Goal: Find specific page/section: Find specific page/section

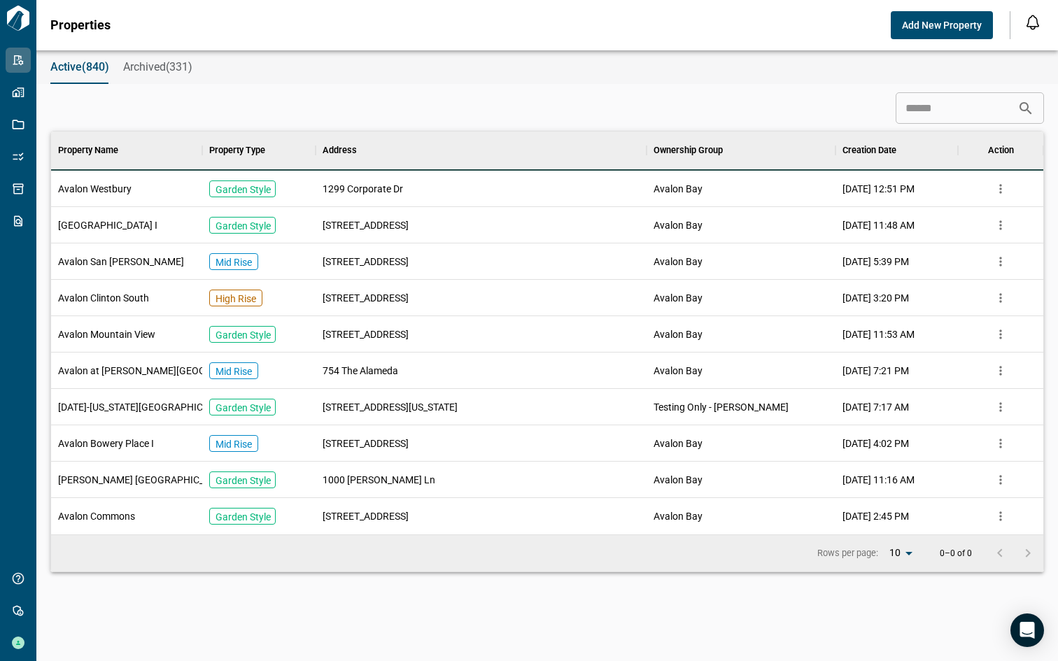
scroll to position [392, 986]
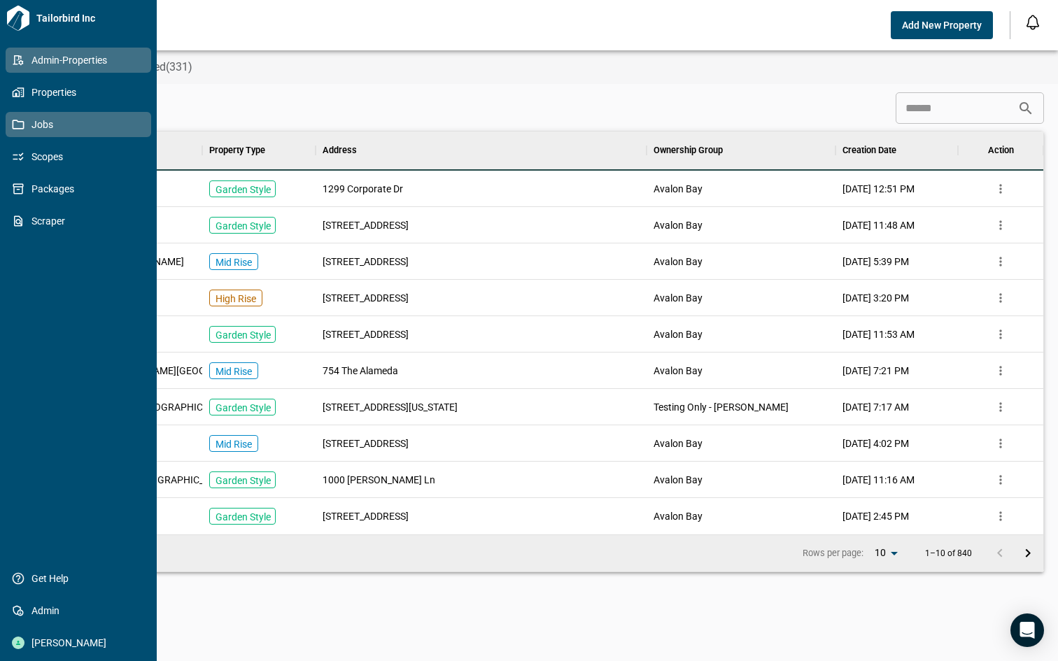
click at [37, 127] on span "Jobs" at bounding box center [80, 125] width 113 height 14
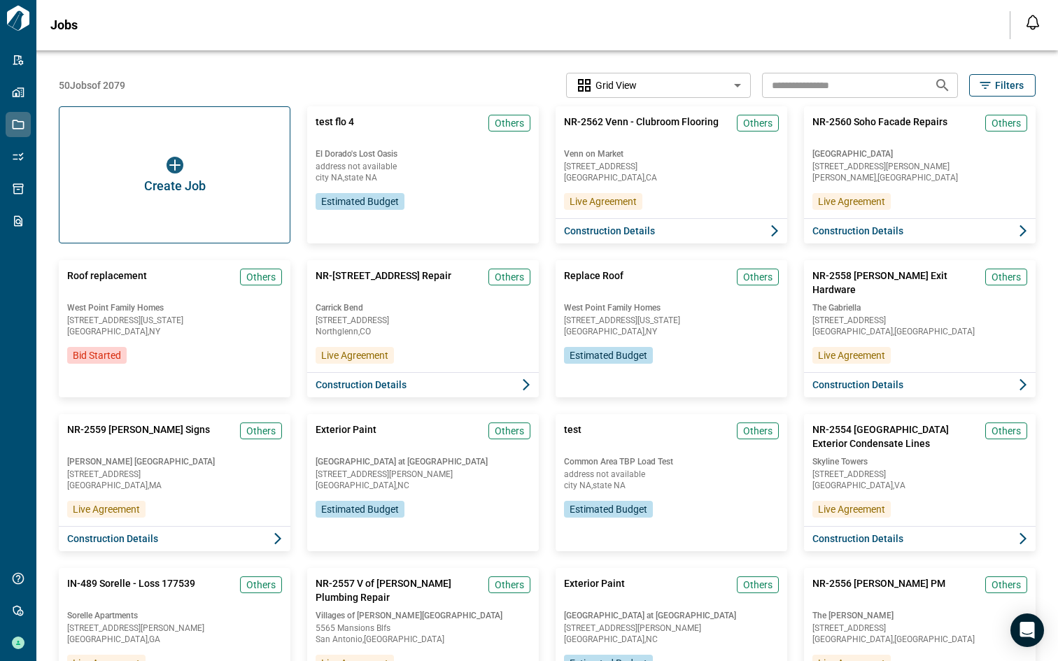
click at [980, 85] on icon "button" at bounding box center [985, 85] width 10 height 7
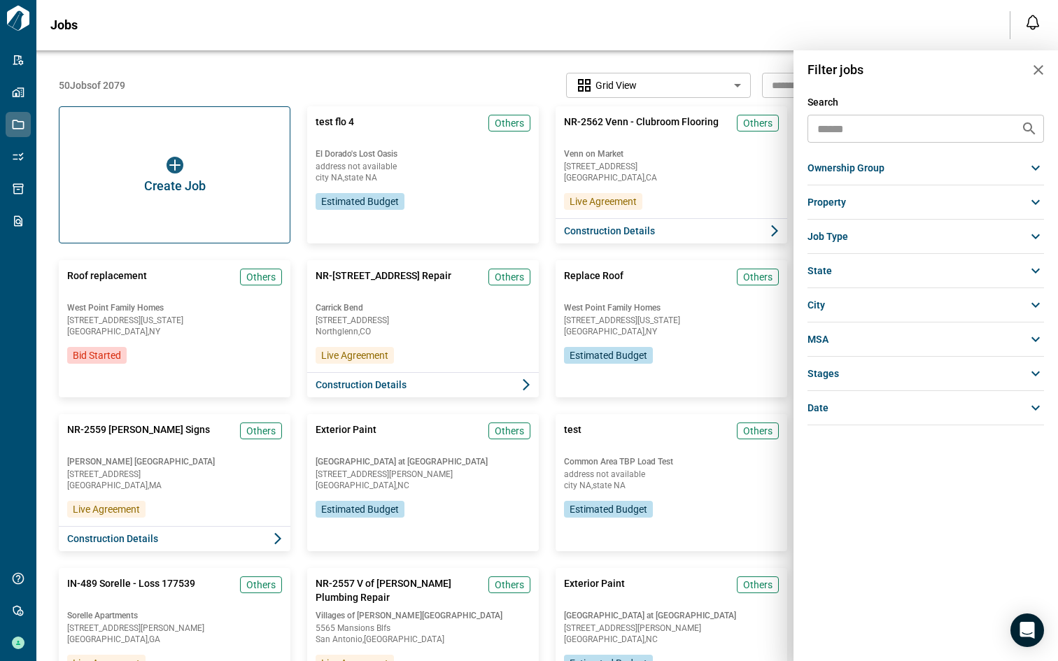
click at [891, 175] on div "ownership group" at bounding box center [925, 167] width 236 height 25
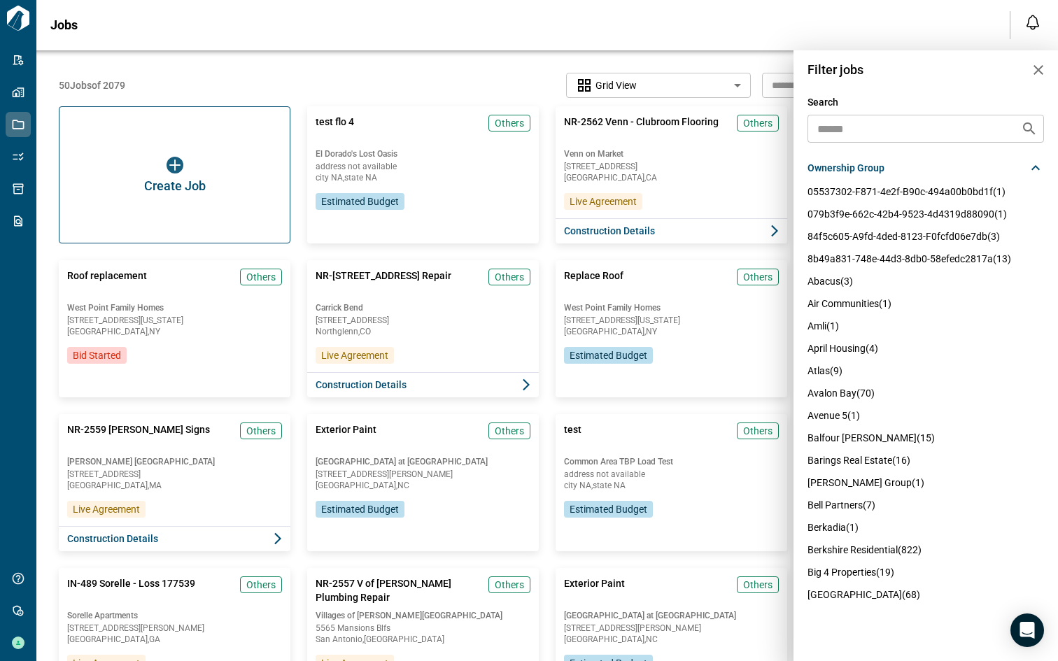
click at [844, 555] on span "berkshire residential (822)" at bounding box center [864, 549] width 114 height 11
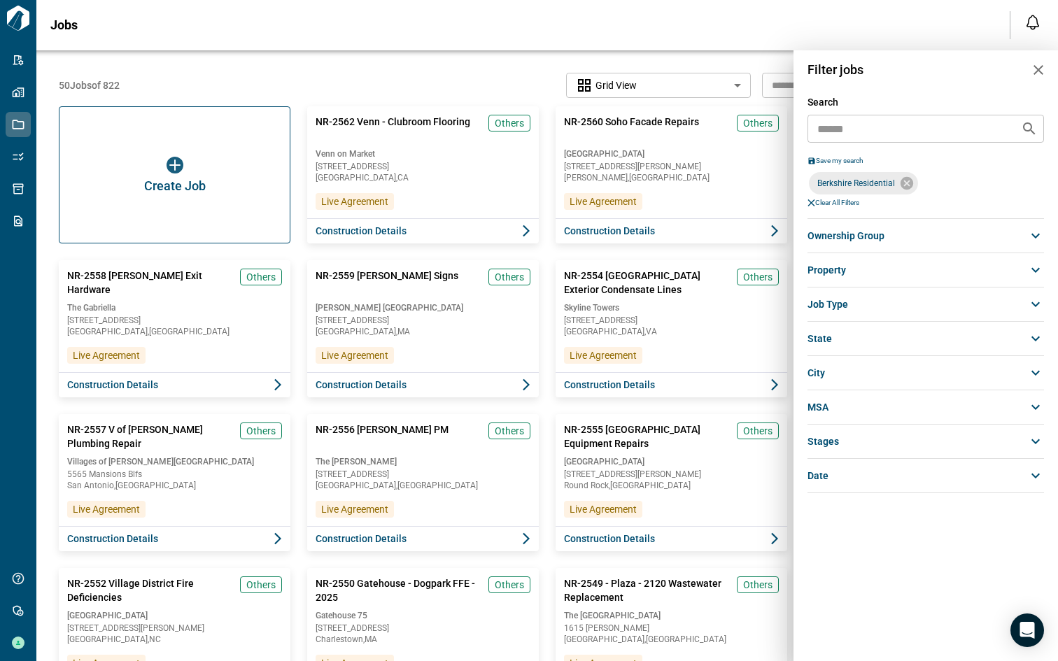
click at [442, 86] on div at bounding box center [529, 330] width 1058 height 661
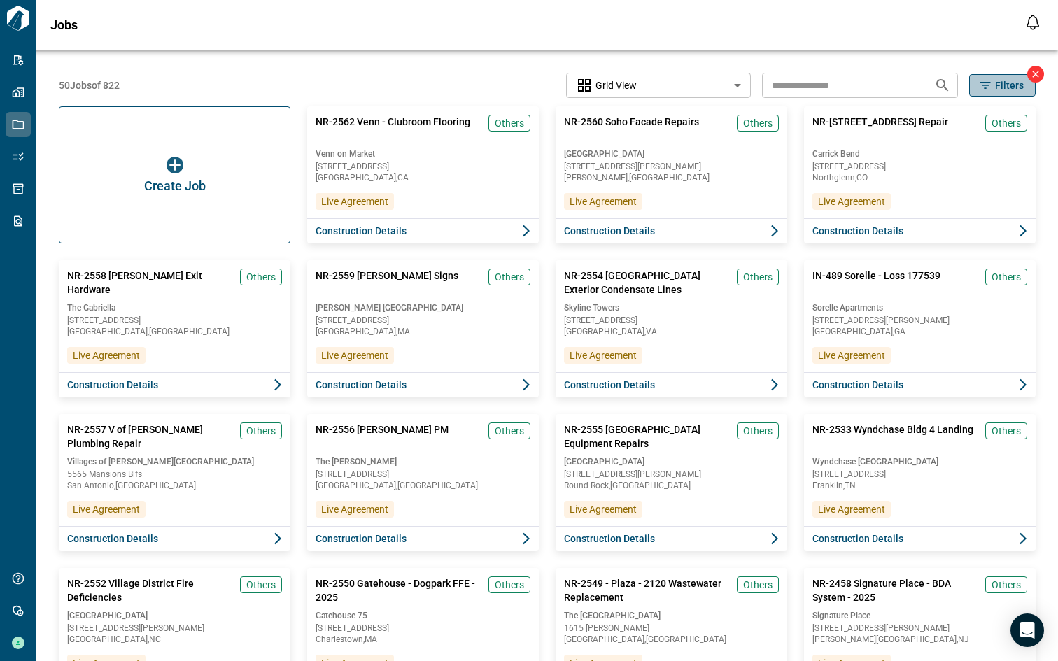
click at [996, 80] on span "Filters" at bounding box center [1009, 85] width 29 height 14
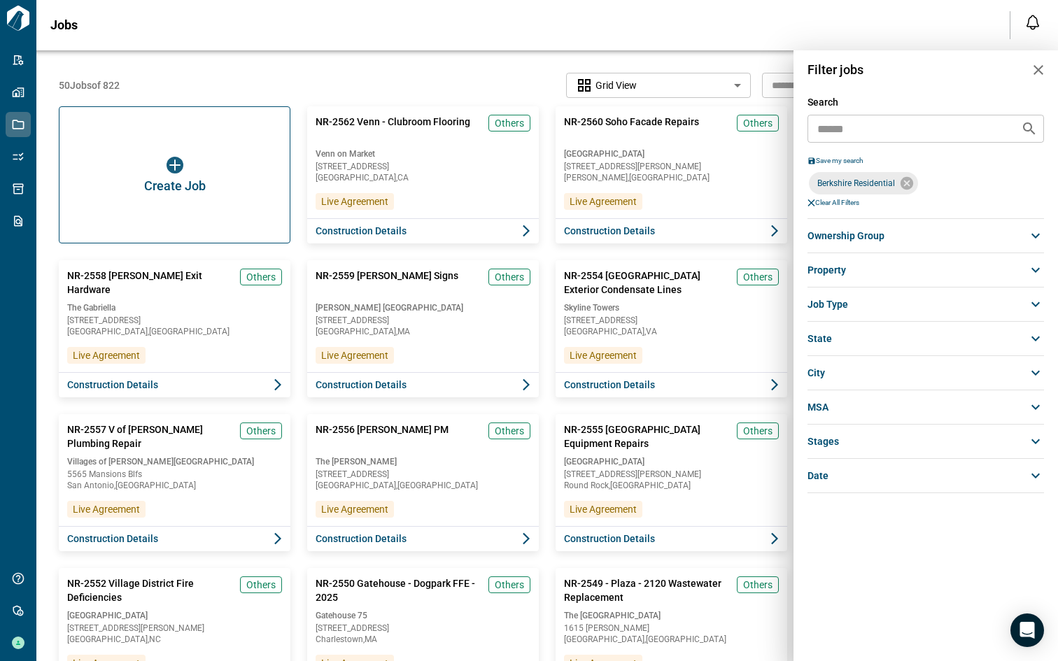
click at [716, 85] on div at bounding box center [529, 330] width 1058 height 661
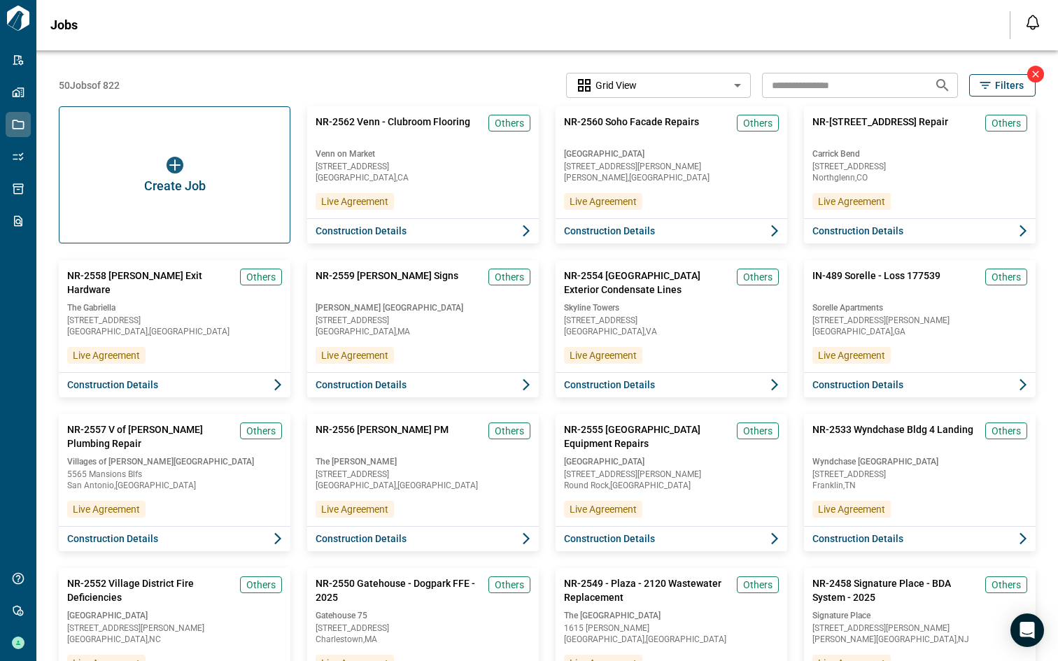
click at [716, 85] on body "Tailorbird Inc Admin-Properties Properties Jobs Scopes Packages Scraper Get Hel…" at bounding box center [529, 330] width 1058 height 661
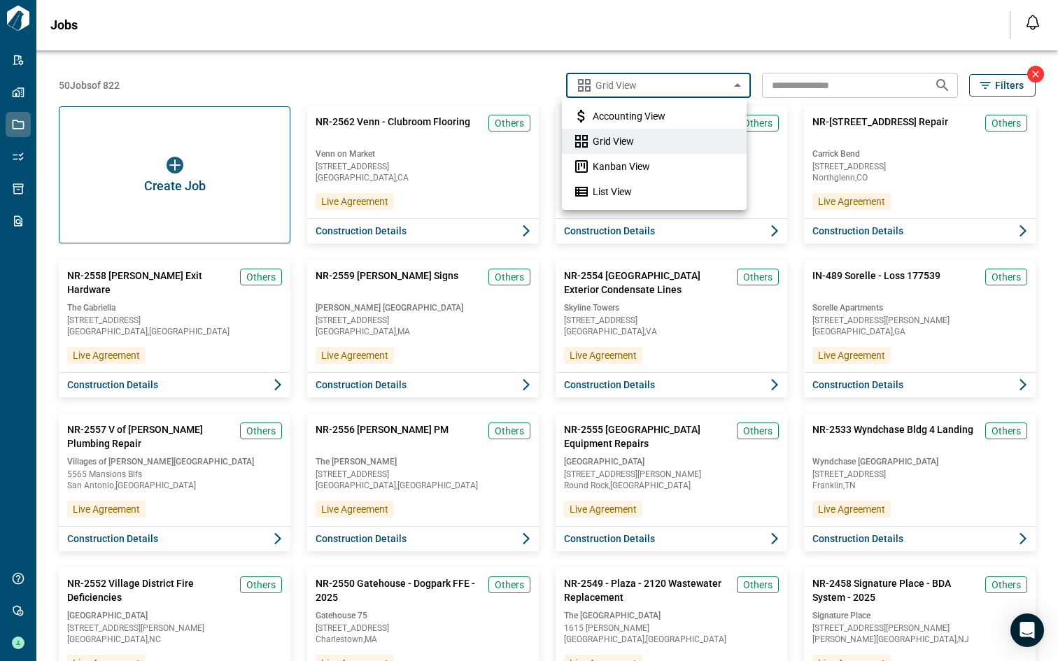
click at [648, 187] on li "List View" at bounding box center [654, 191] width 185 height 25
type input "*********"
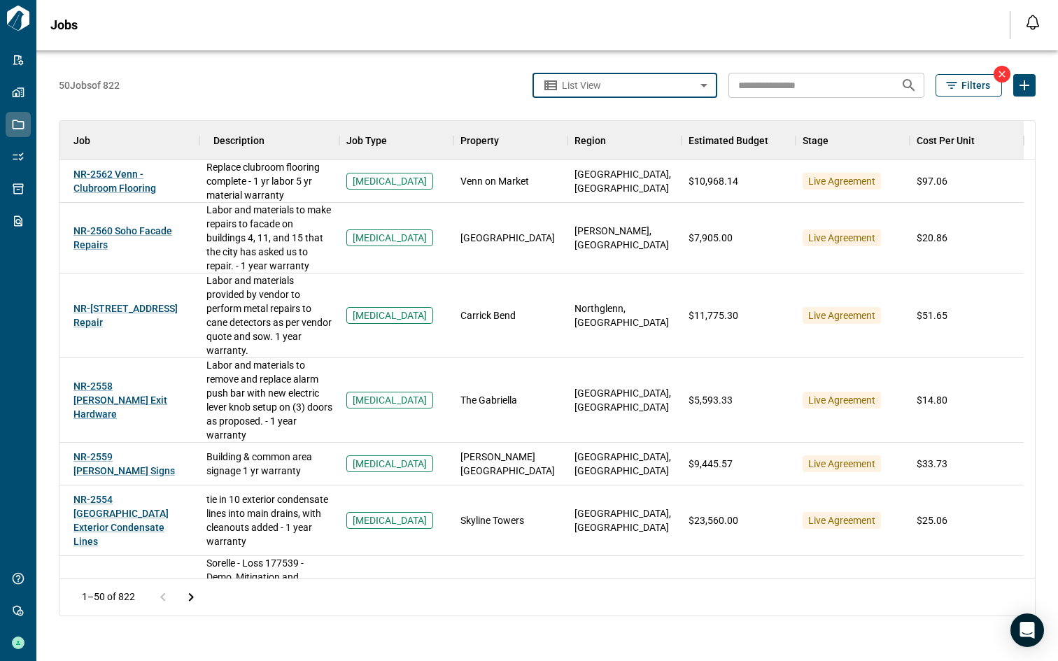
click at [951, 84] on icon "button" at bounding box center [951, 85] width 14 height 14
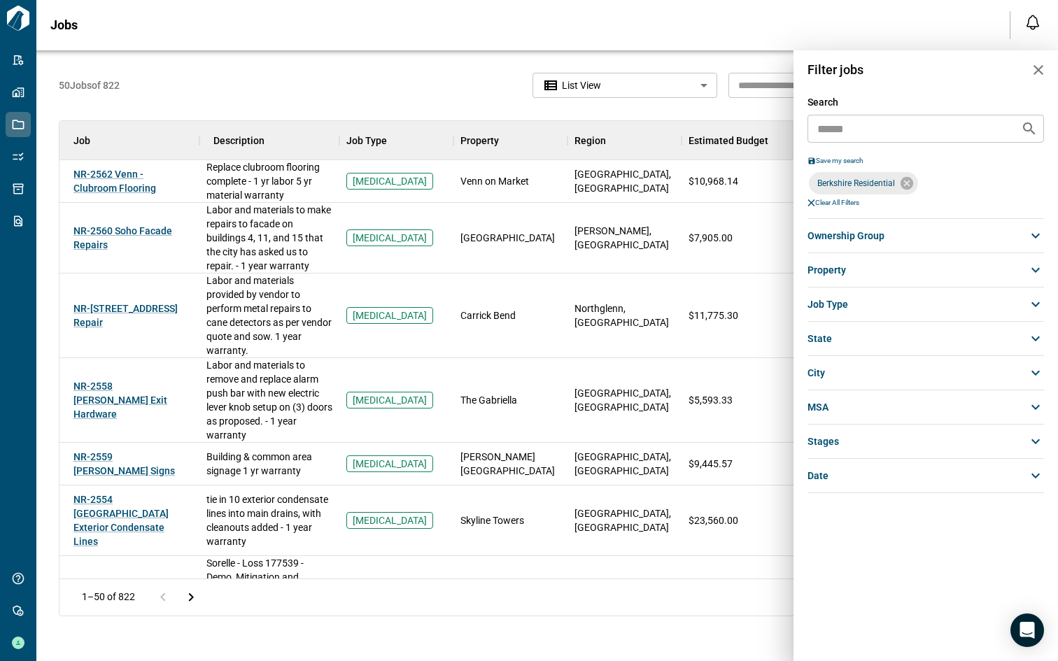
click at [851, 308] on div "Job Type" at bounding box center [925, 304] width 236 height 25
click at [832, 355] on span "Interior" at bounding box center [829, 355] width 31 height 14
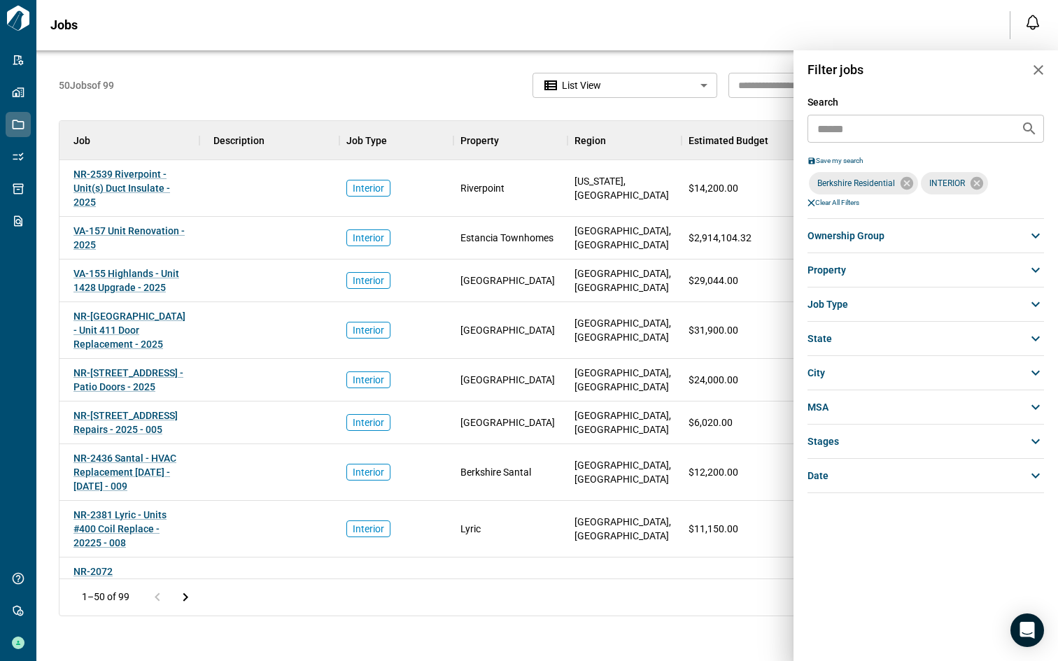
click at [439, 87] on div at bounding box center [529, 330] width 1058 height 661
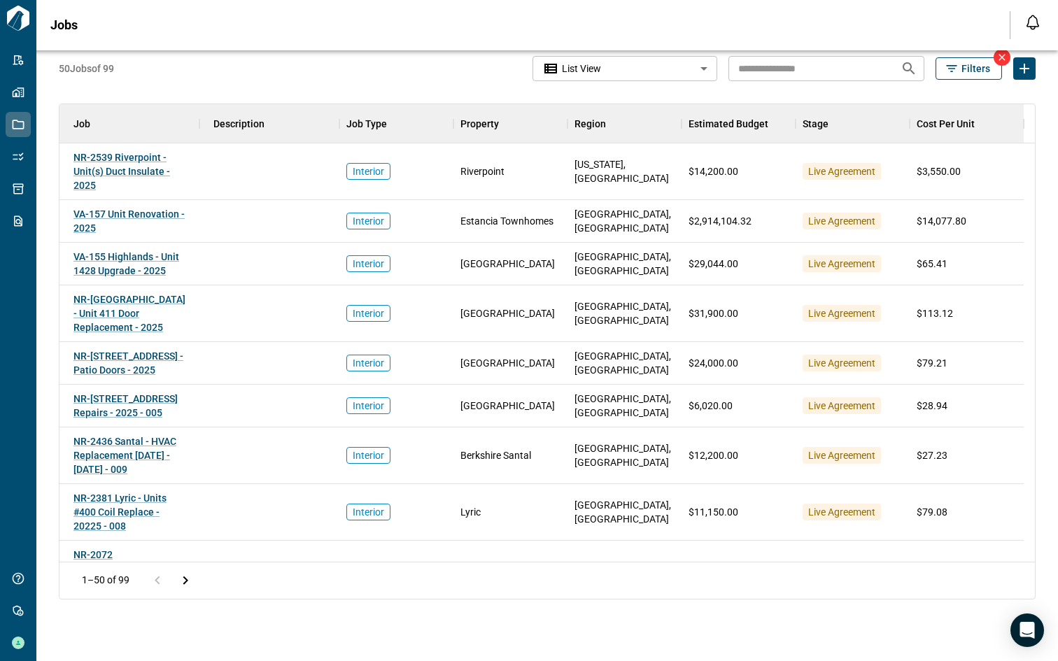
click at [771, 67] on input "text" at bounding box center [808, 68] width 161 height 26
type input "****"
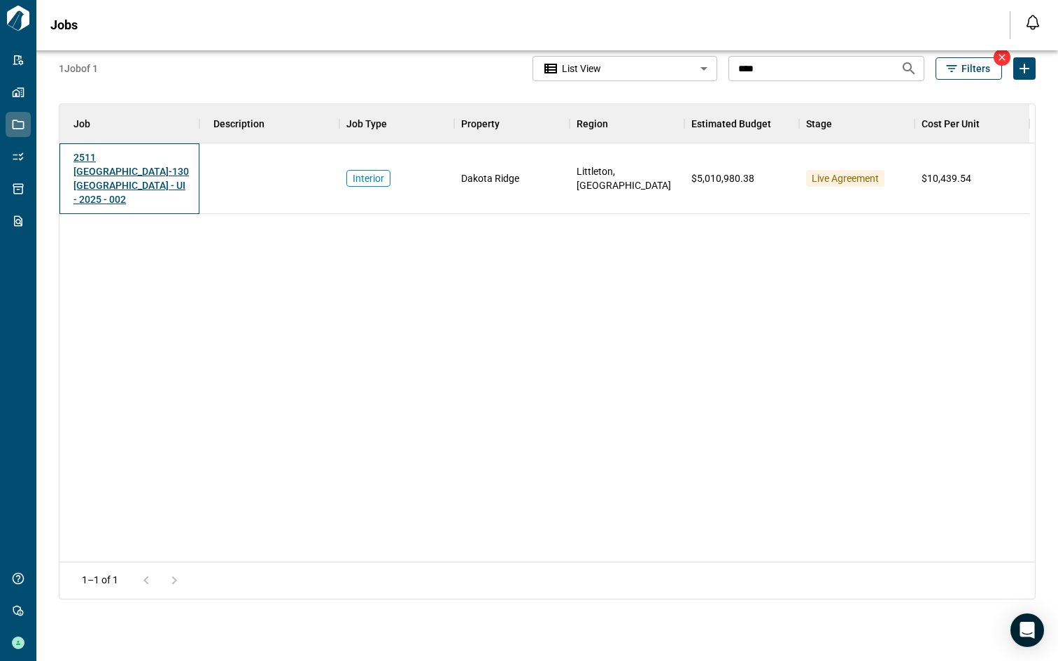
click at [143, 169] on span "2511 [GEOGRAPHIC_DATA]-130 [GEOGRAPHIC_DATA] - UI - 2025 - 002" at bounding box center [130, 178] width 115 height 53
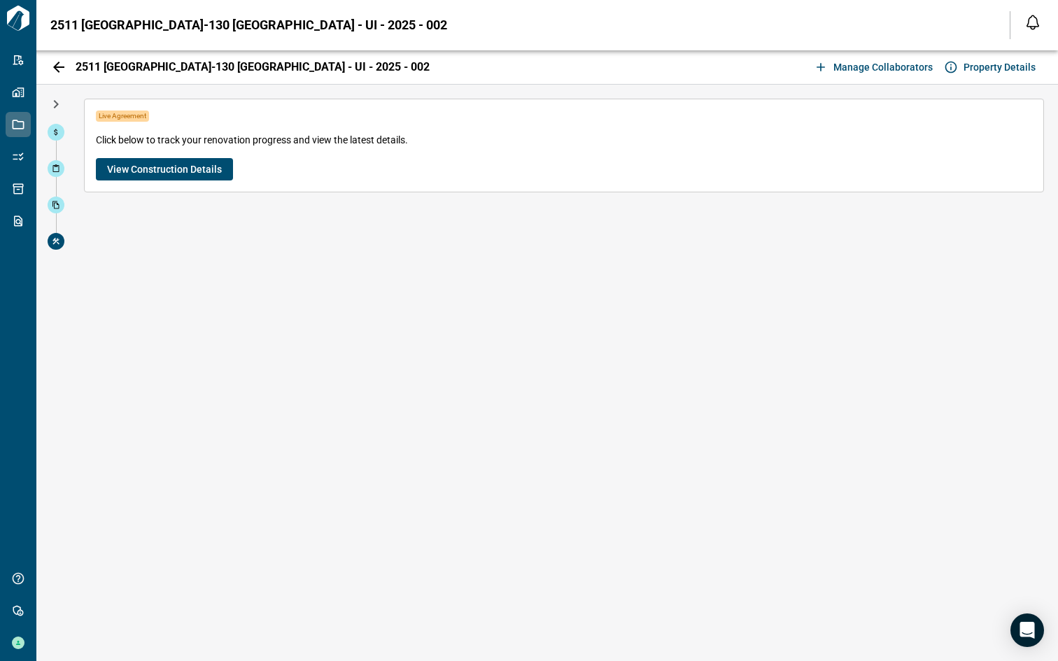
click at [143, 169] on span "View Construction Details" at bounding box center [164, 169] width 115 height 14
